Goal: Task Accomplishment & Management: Use online tool/utility

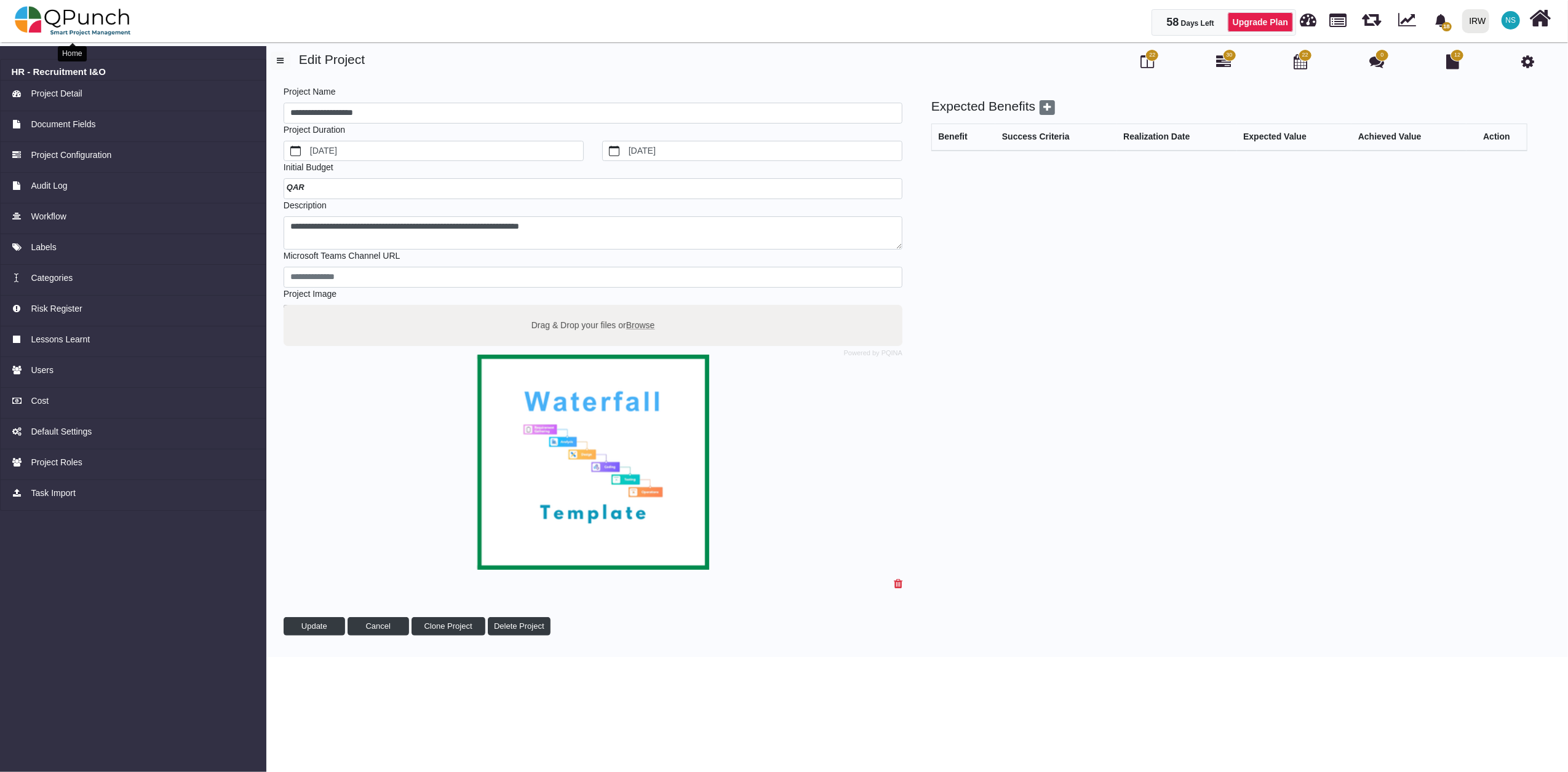
click at [80, 14] on img at bounding box center [72, 21] width 116 height 37
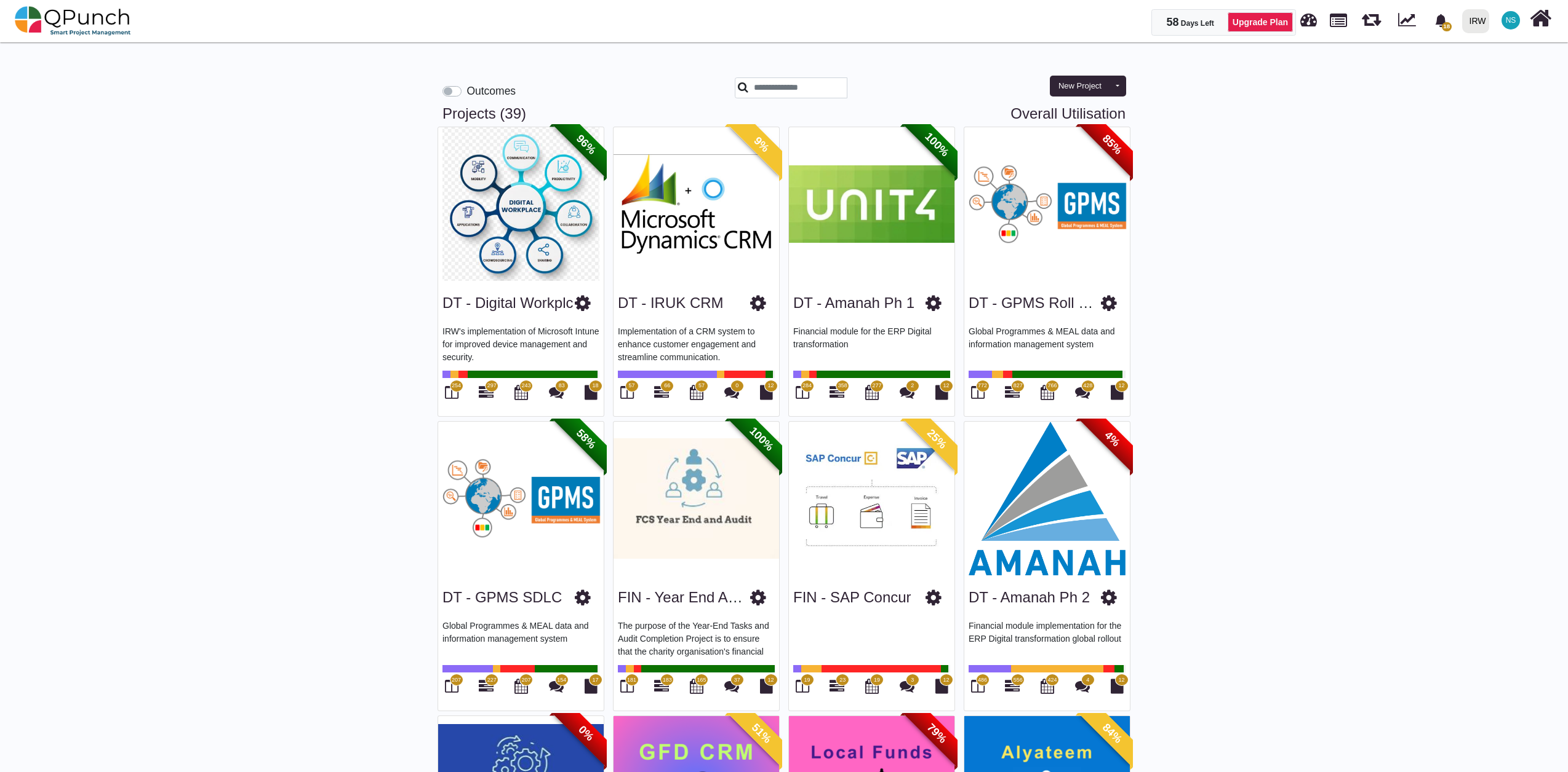
click at [1037, 492] on img at bounding box center [1047, 499] width 165 height 154
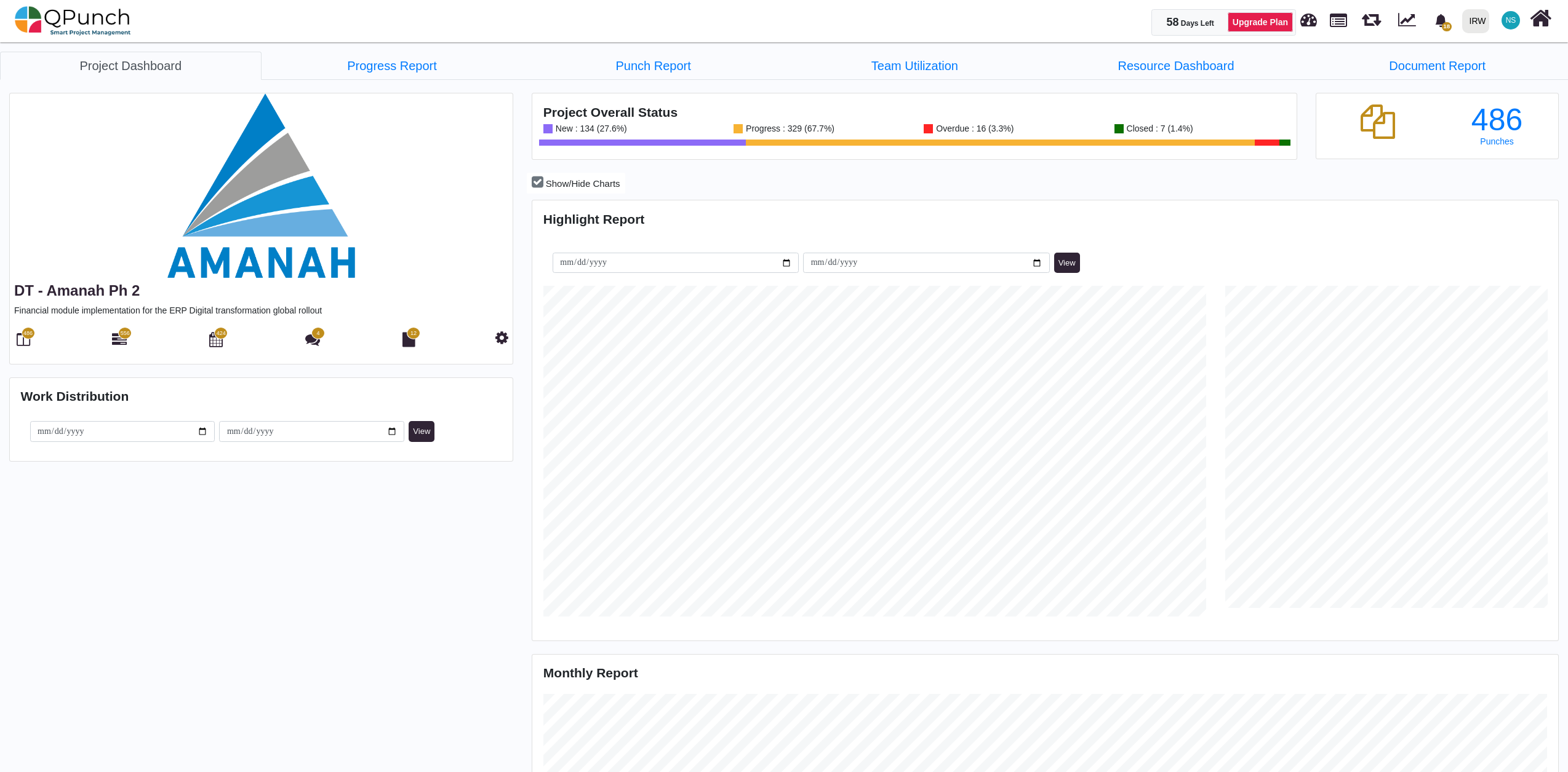
scroll to position [456, 1021]
click at [115, 344] on icon at bounding box center [119, 339] width 14 height 14
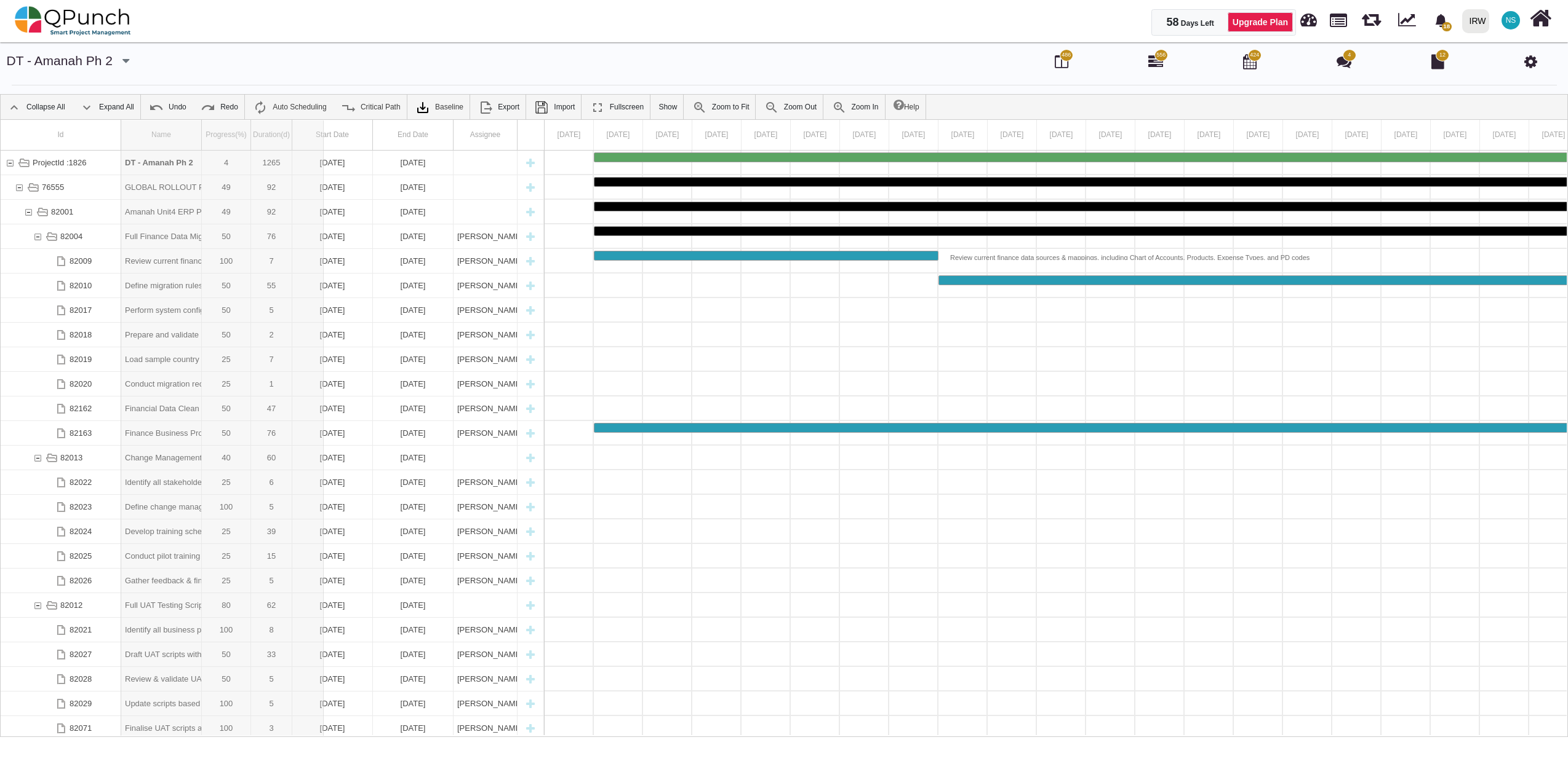
drag, startPoint x: 202, startPoint y: 140, endPoint x: 324, endPoint y: 139, distance: 122.0
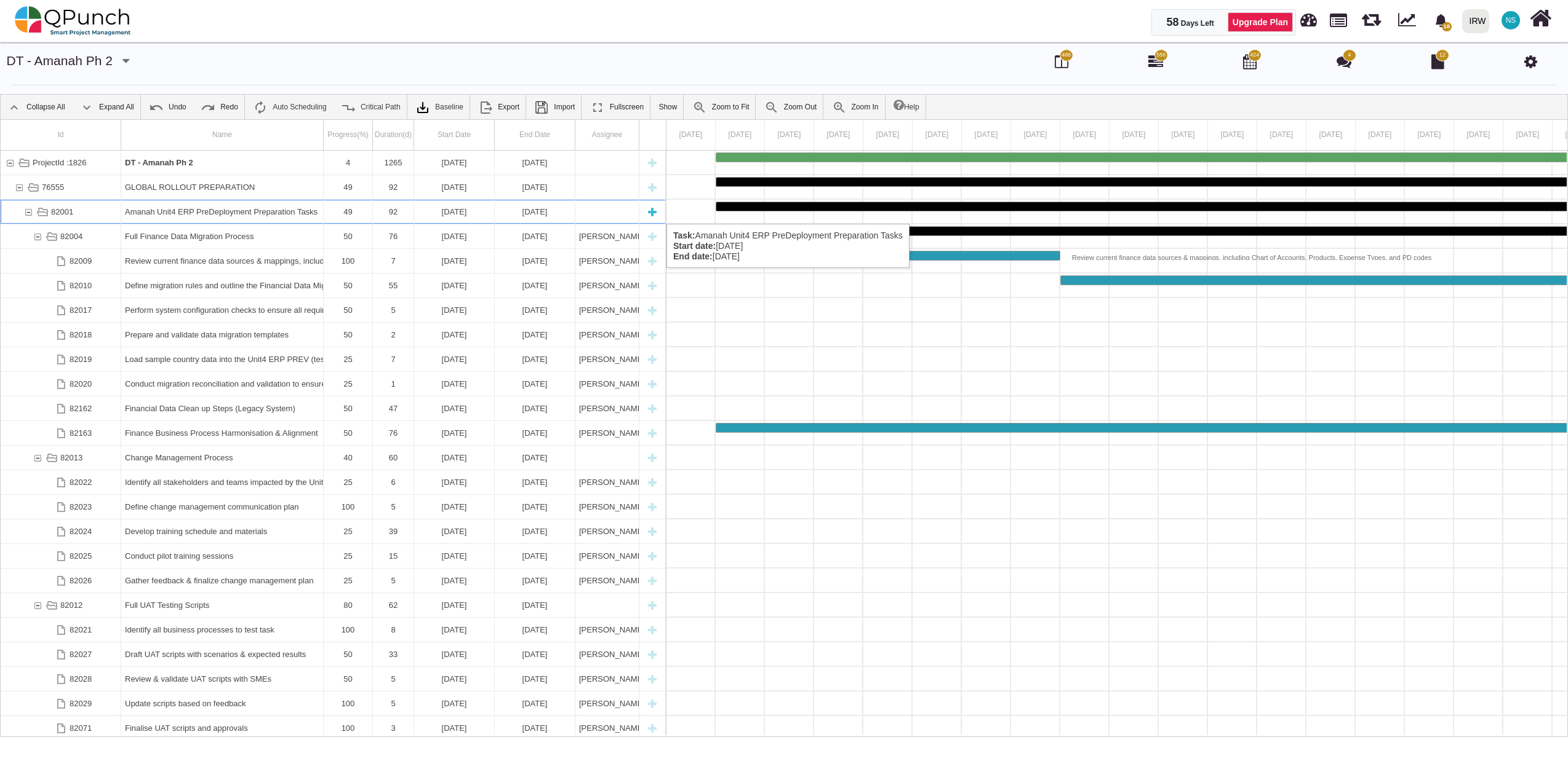
click at [286, 212] on div "Amanah Unit4 ERP PreDeployment Preparation Tasks" at bounding box center [222, 212] width 194 height 24
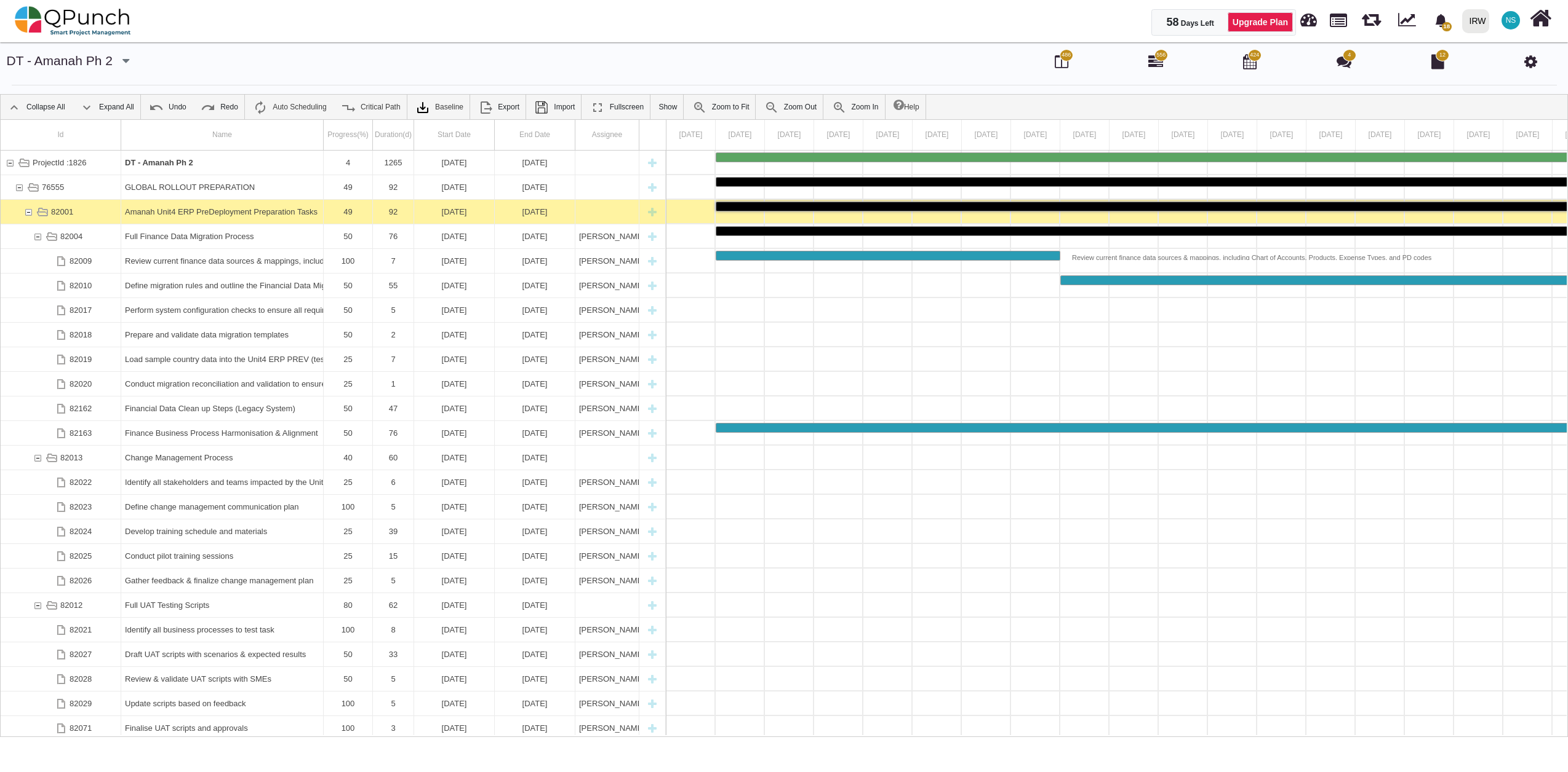
click at [286, 212] on div "Amanah Unit4 ERP PreDeployment Preparation Tasks" at bounding box center [222, 212] width 194 height 24
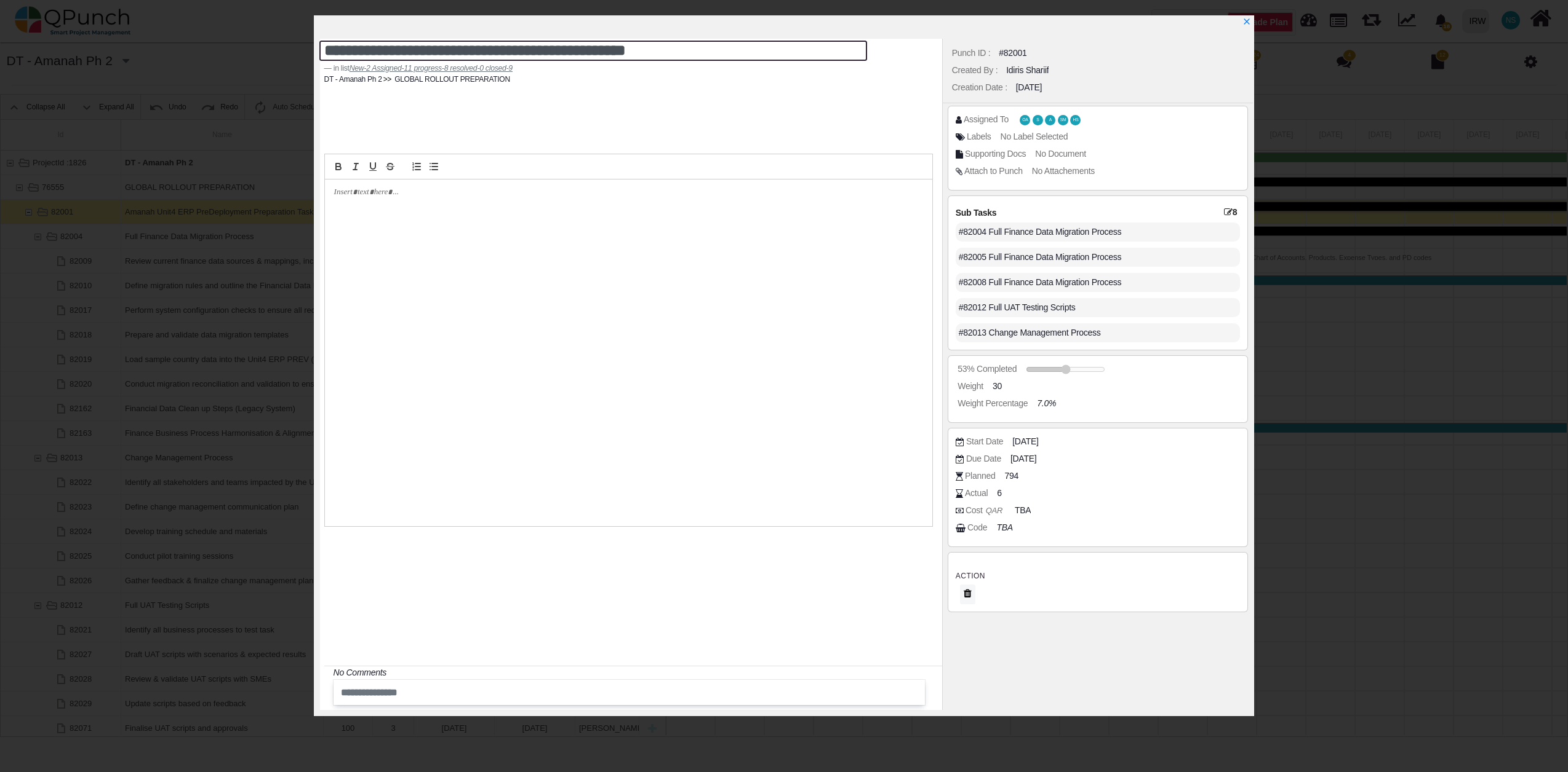
drag, startPoint x: 696, startPoint y: 54, endPoint x: 468, endPoint y: 50, distance: 228.0
click at [468, 50] on textarea "**********" at bounding box center [593, 51] width 548 height 20
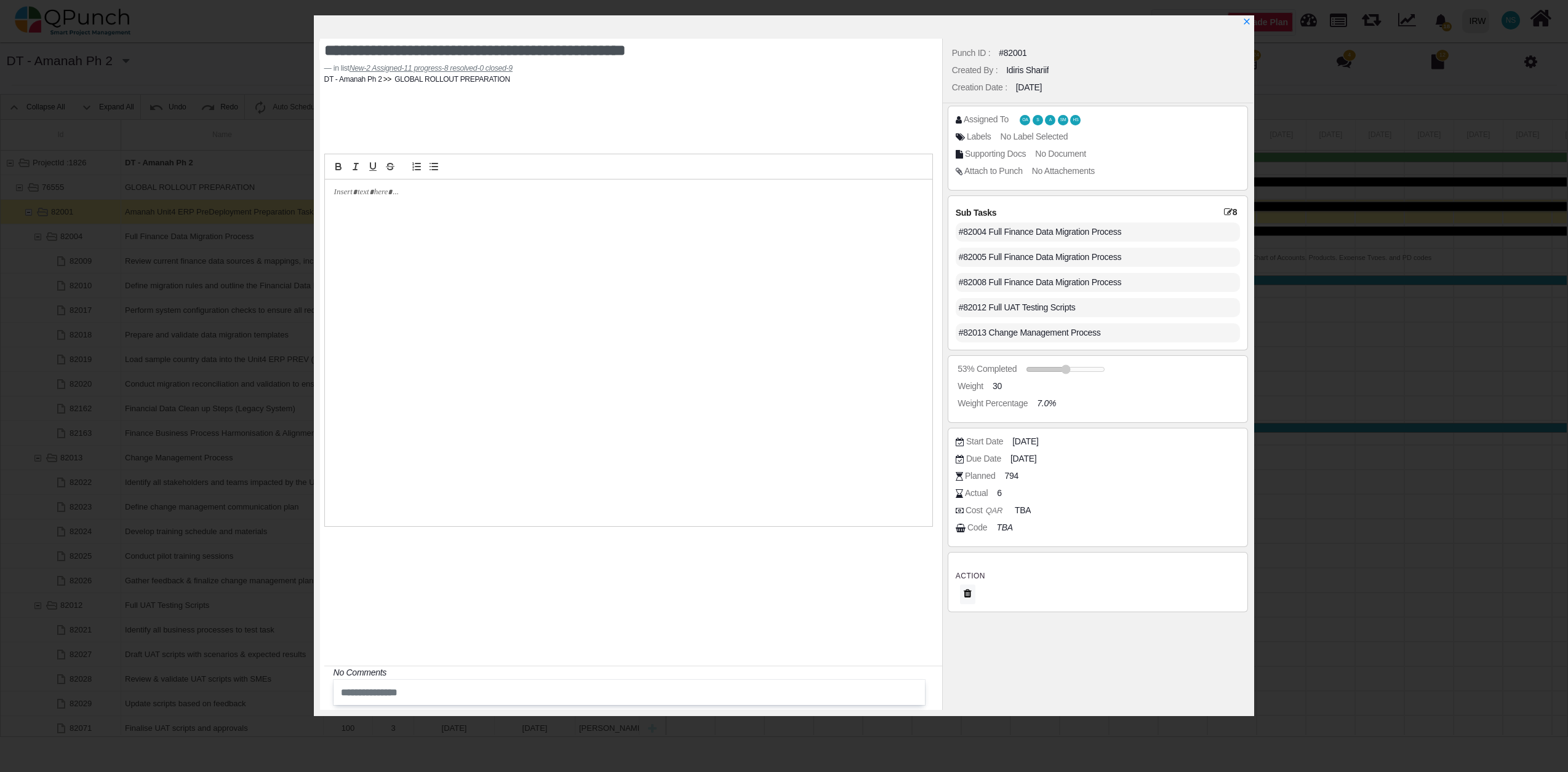
click at [646, 70] on footer "in list New-2 Assigned-11 progress-8 resolved-0 closed-9" at bounding box center [629, 68] width 609 height 11
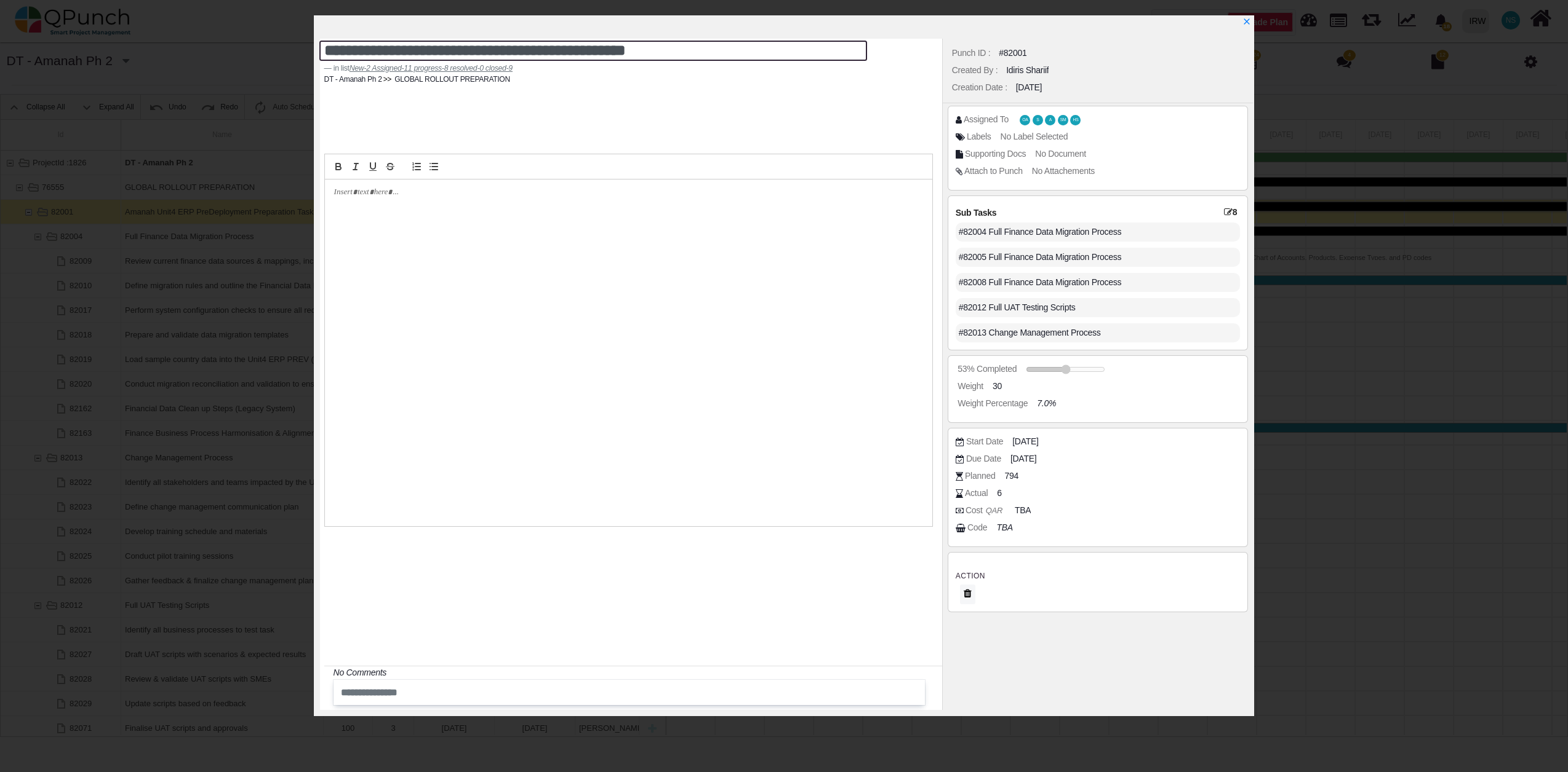
drag, startPoint x: 649, startPoint y: 48, endPoint x: 460, endPoint y: 48, distance: 189.0
click at [460, 48] on textarea "**********" at bounding box center [593, 51] width 548 height 20
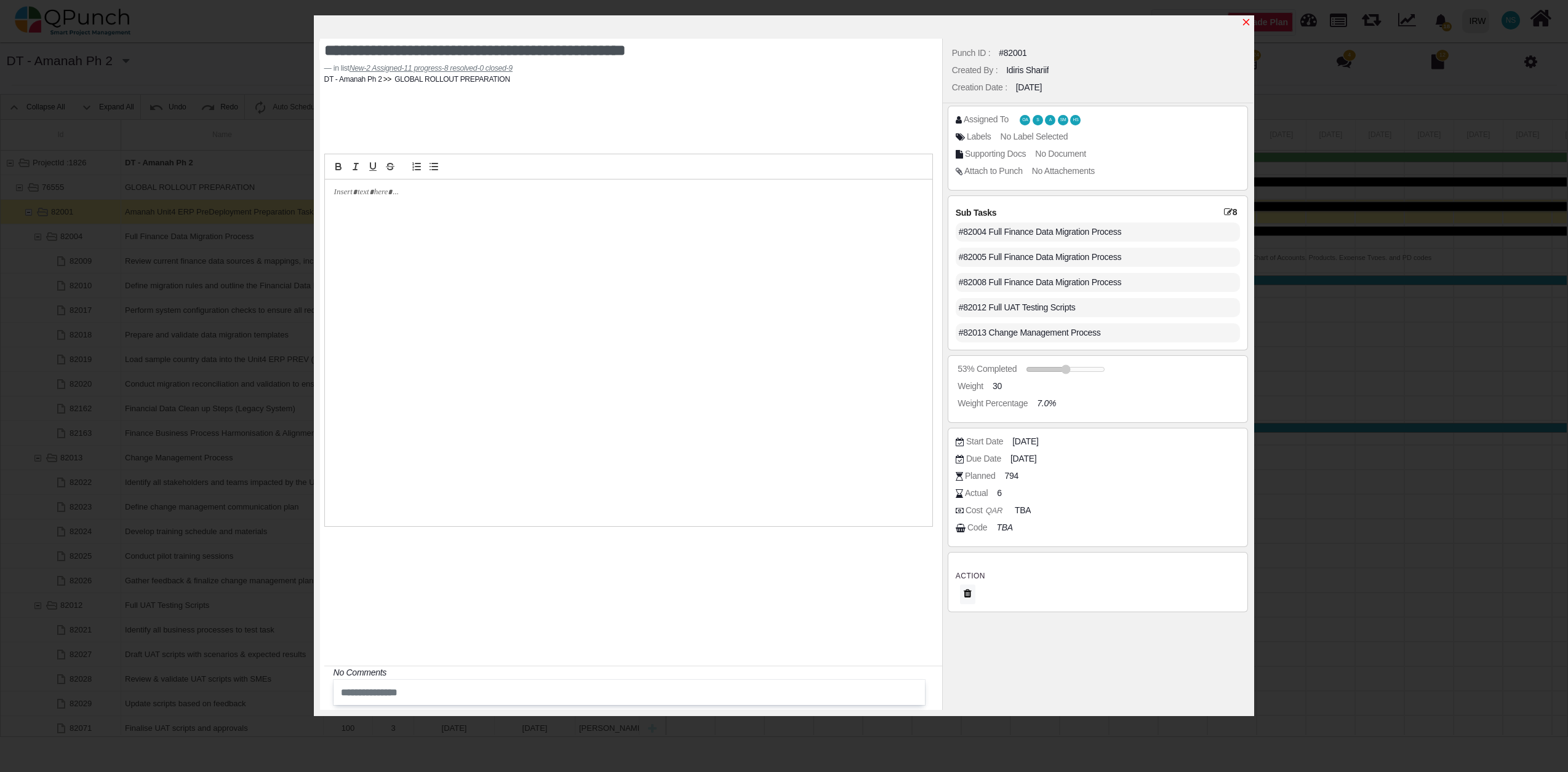
click at [1247, 18] on icon "x" at bounding box center [1246, 22] width 10 height 10
